Goal: Task Accomplishment & Management: Use online tool/utility

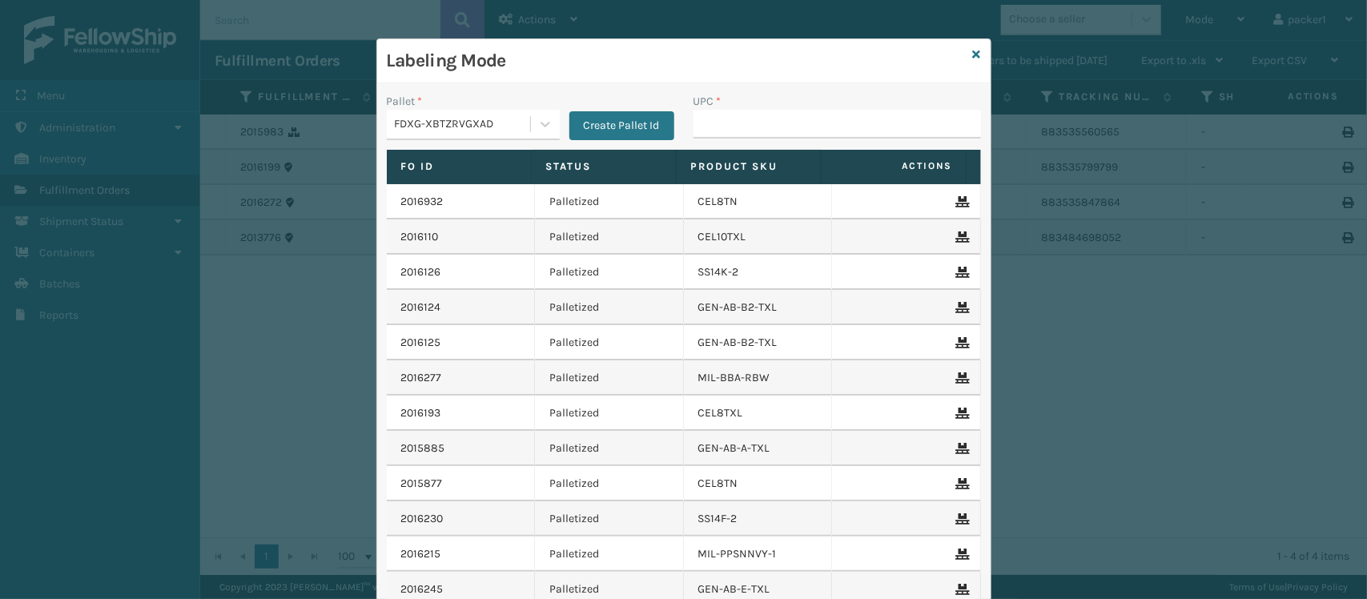
click at [395, 120] on div "FDXG-XBTZRVGXAD" at bounding box center [463, 124] width 137 height 17
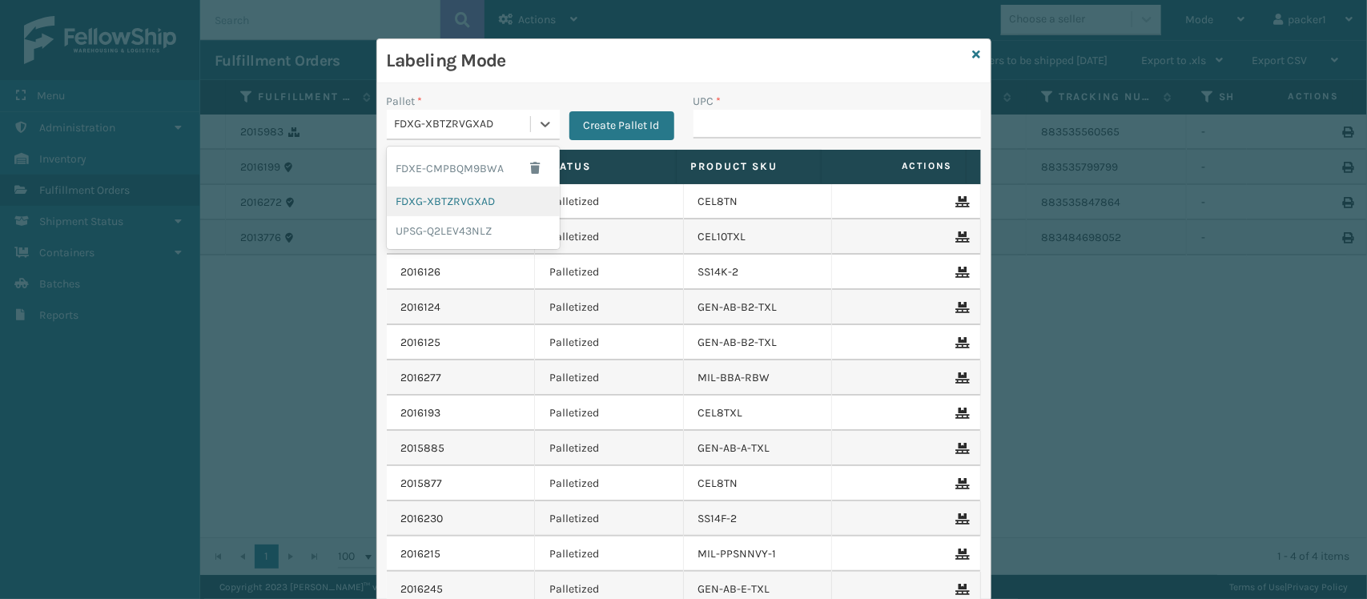
click at [421, 209] on div "FDXG-XBTZRVGXAD" at bounding box center [473, 202] width 173 height 30
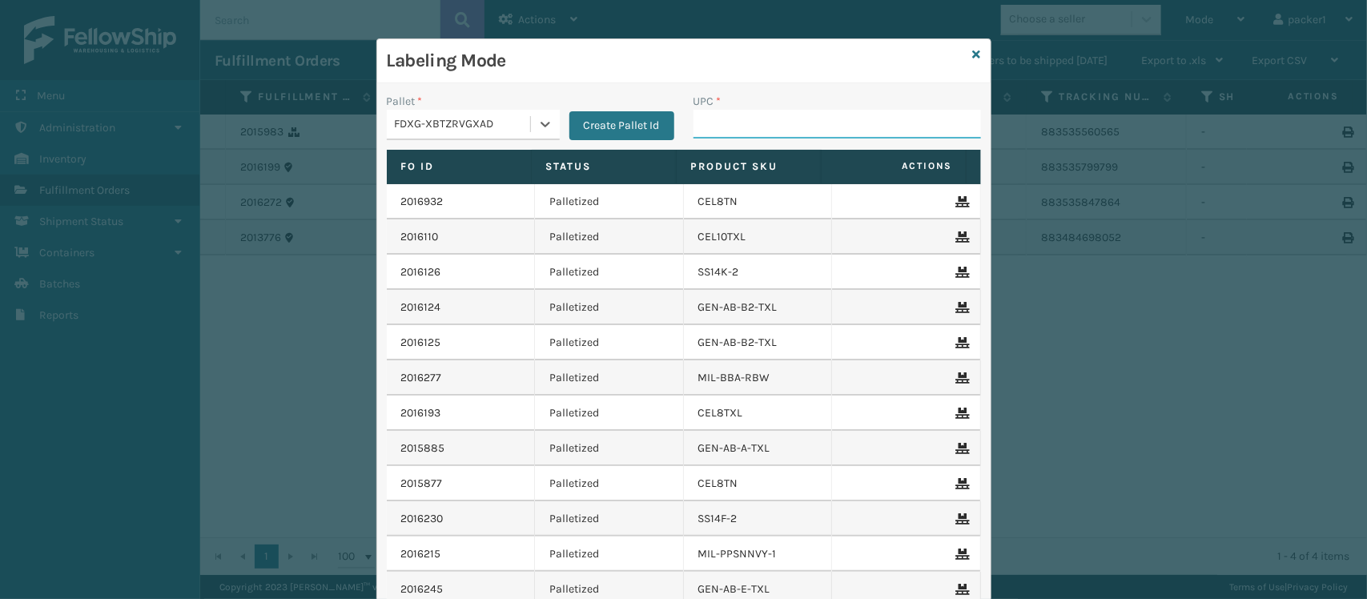
click at [736, 132] on input "UPC *" at bounding box center [836, 124] width 287 height 29
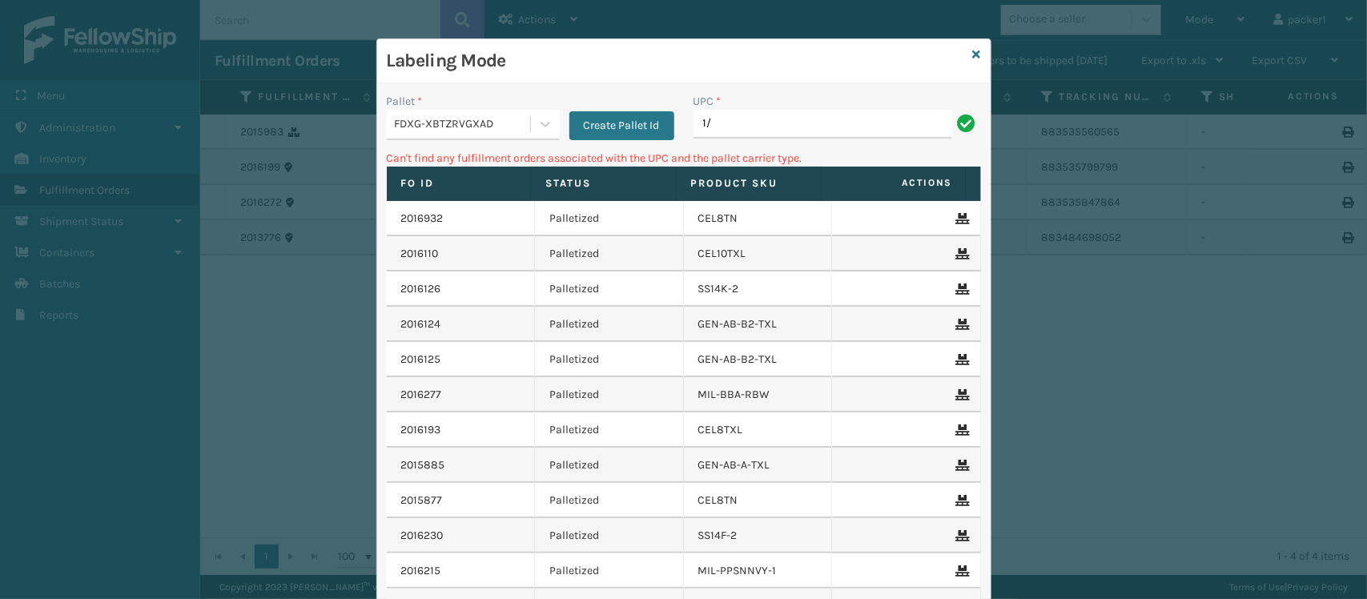
type input "1"
drag, startPoint x: 736, startPoint y: 132, endPoint x: 508, endPoint y: 114, distance: 228.9
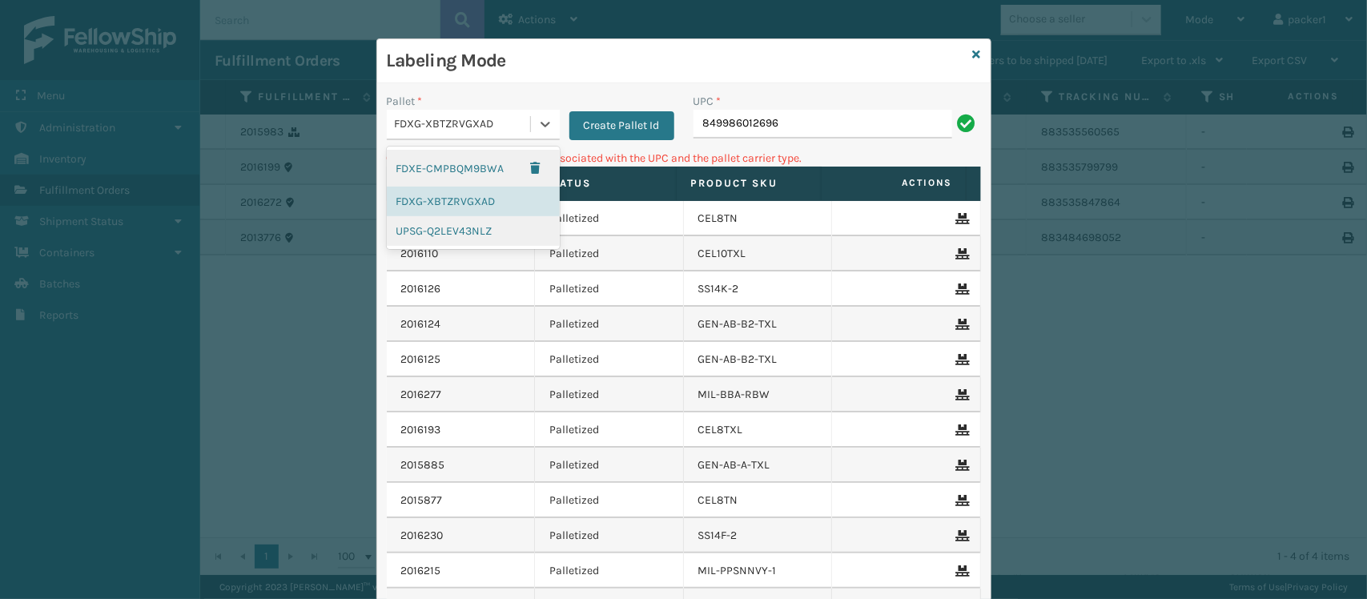
drag, startPoint x: 508, startPoint y: 114, endPoint x: 453, endPoint y: 224, distance: 123.5
click at [453, 224] on div "UPSG-Q2LEV43NLZ" at bounding box center [473, 231] width 173 height 30
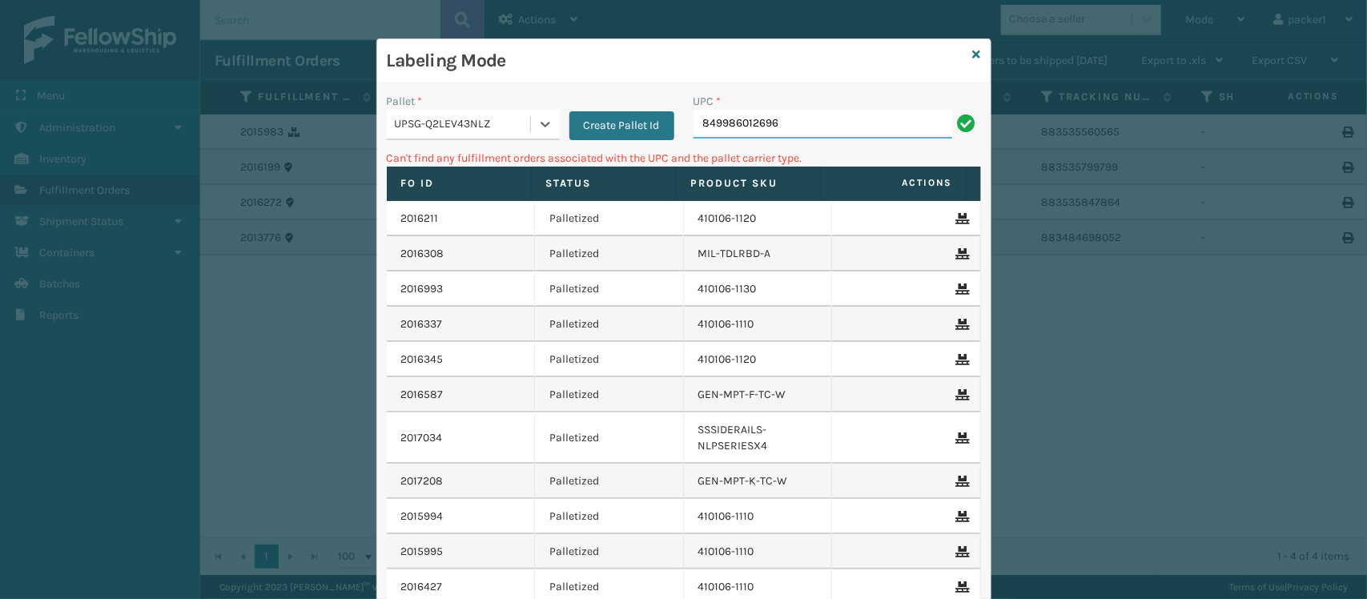
click at [839, 121] on input "849986012696" at bounding box center [822, 124] width 259 height 29
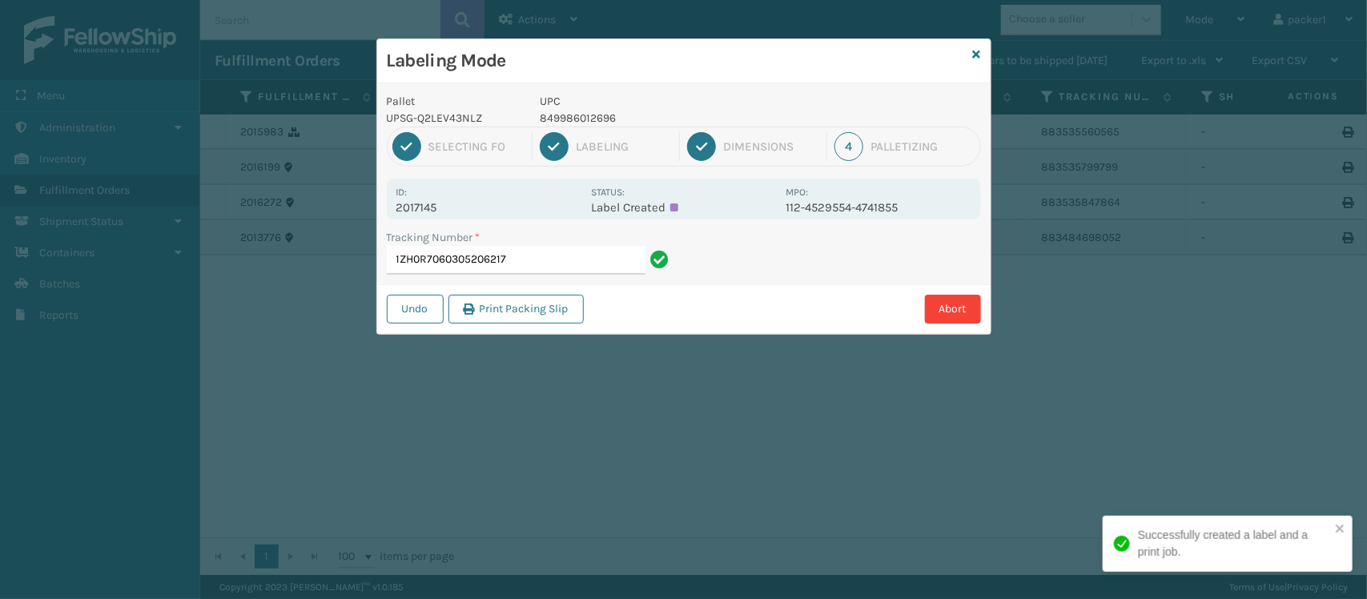
type input "1ZH0R7060305206217'"
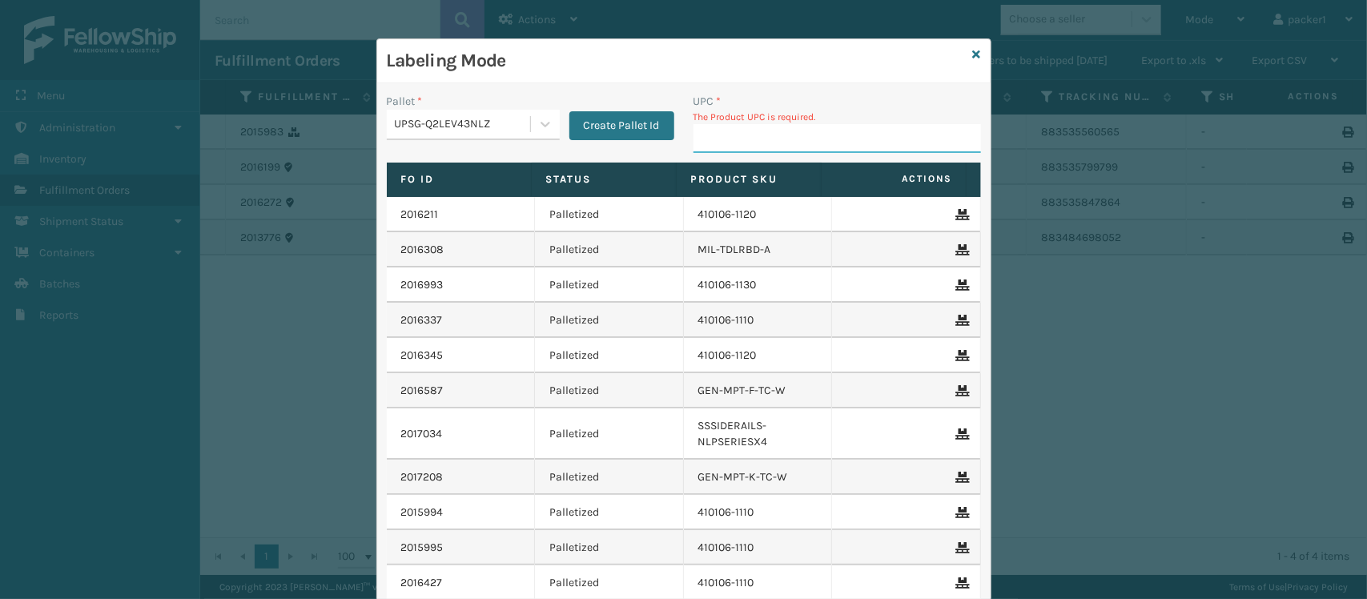
click at [299, 117] on div "Labeling Mode Pallet * UPSG-Q2LEV43NLZ Create Pallet Id UPC * The Product UPC i…" at bounding box center [683, 299] width 1367 height 599
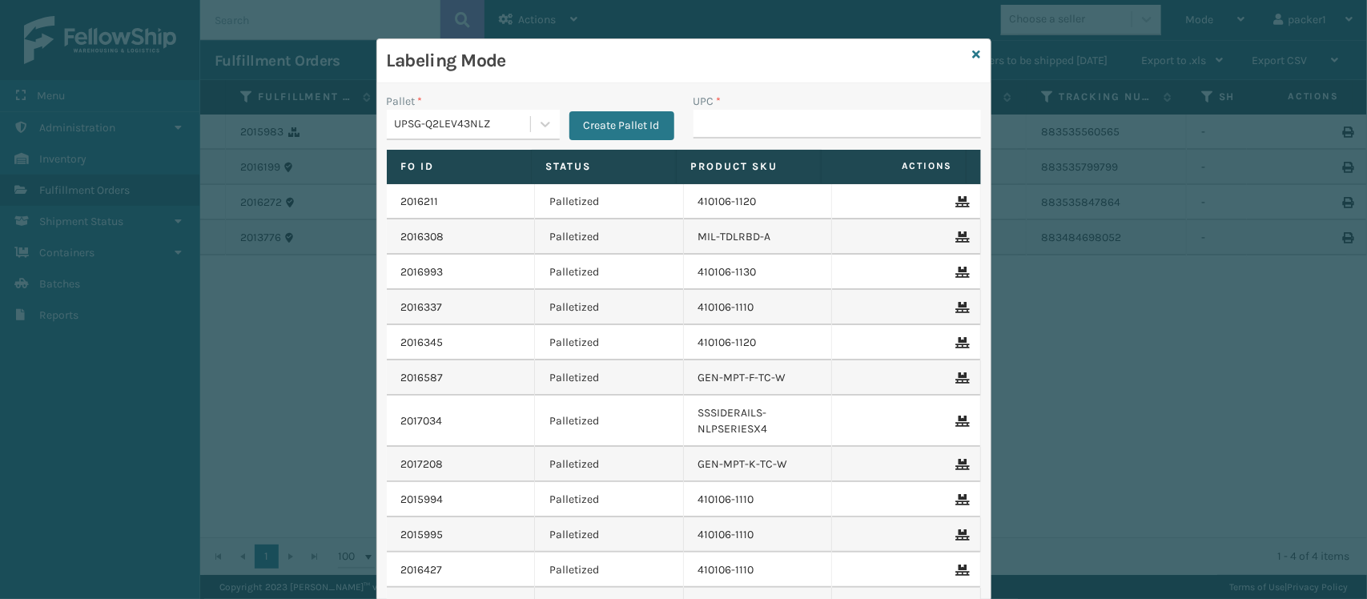
click at [482, 110] on div "UPSG-Q2LEV43NLZ" at bounding box center [473, 125] width 173 height 30
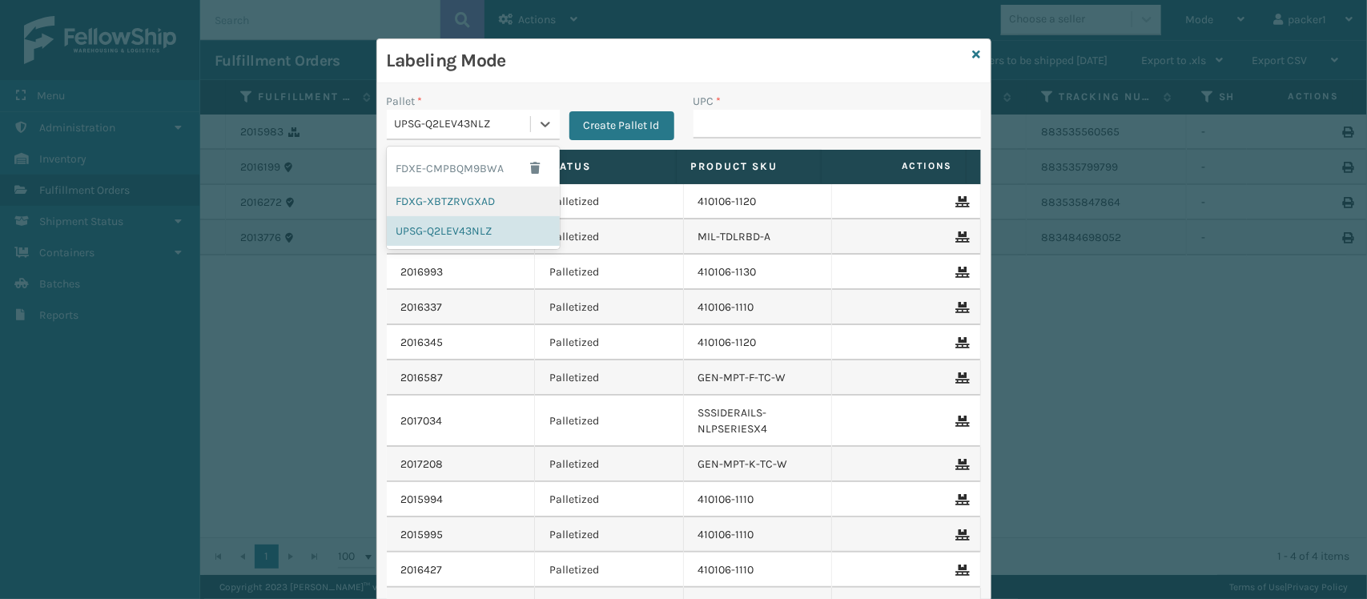
click at [455, 211] on div "FDXG-XBTZRVGXAD" at bounding box center [473, 202] width 173 height 30
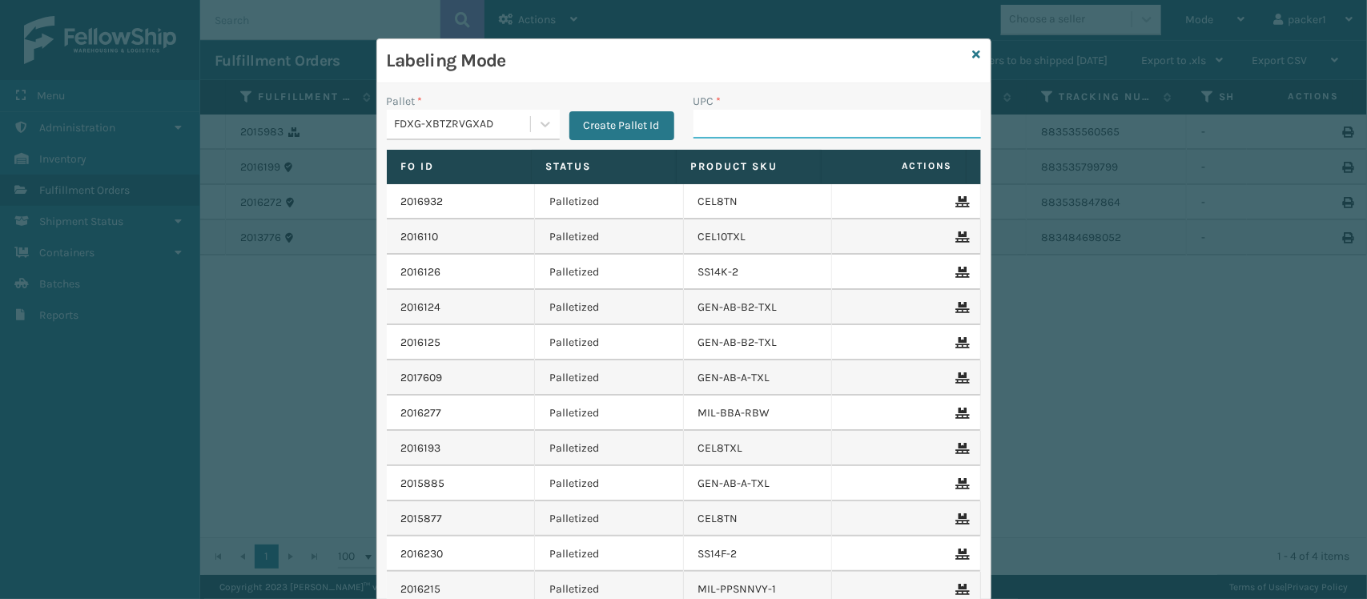
click at [721, 110] on input "UPC *" at bounding box center [836, 124] width 287 height 29
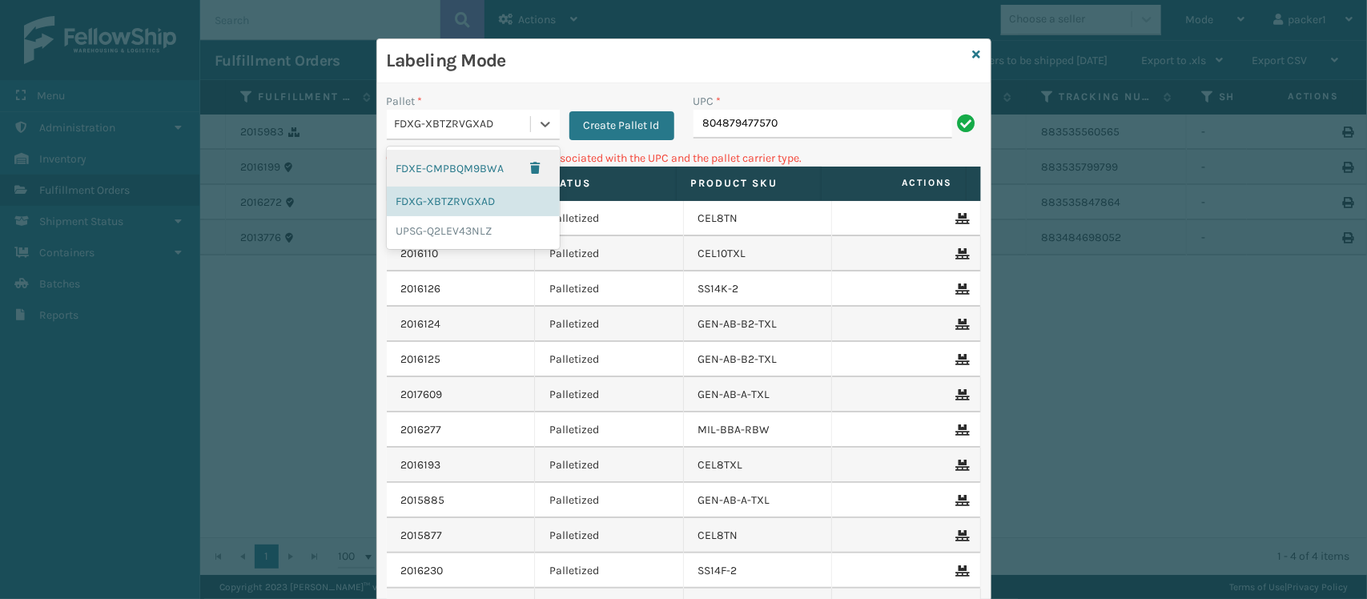
click at [404, 114] on div "FDXG-XBTZRVGXAD" at bounding box center [458, 124] width 143 height 26
click at [445, 229] on div "UPSG-Q2LEV43NLZ" at bounding box center [473, 231] width 173 height 30
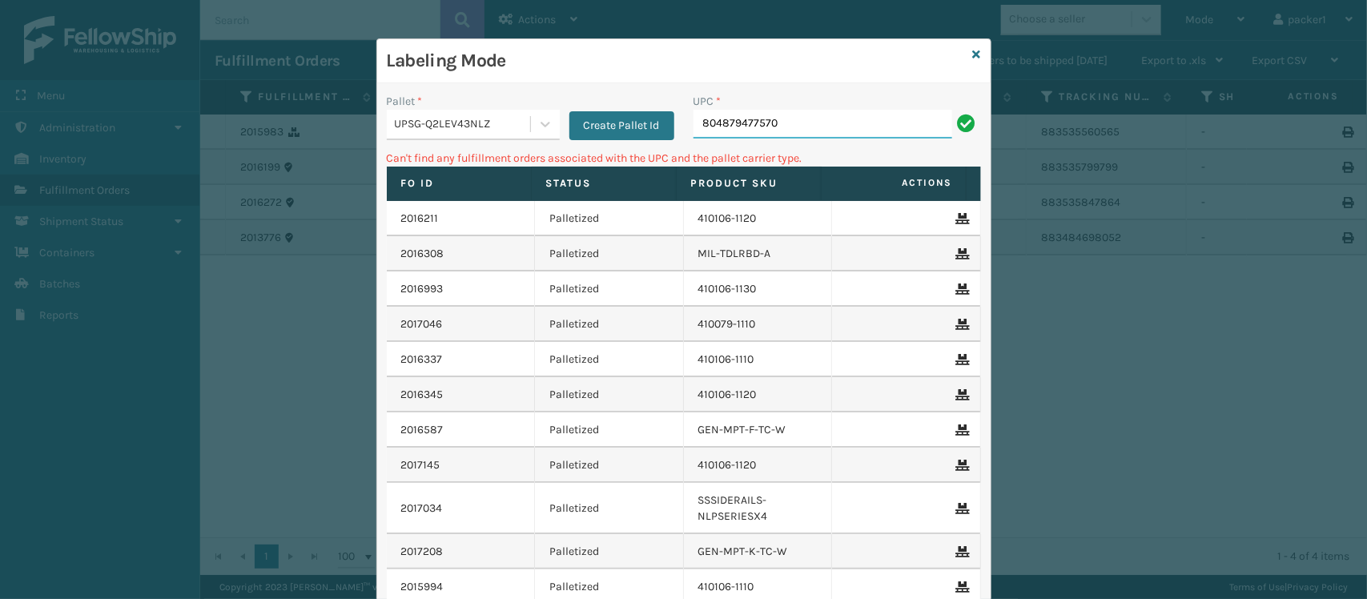
click at [785, 122] on input "804879477570" at bounding box center [822, 124] width 259 height 29
